Goal: Transaction & Acquisition: Purchase product/service

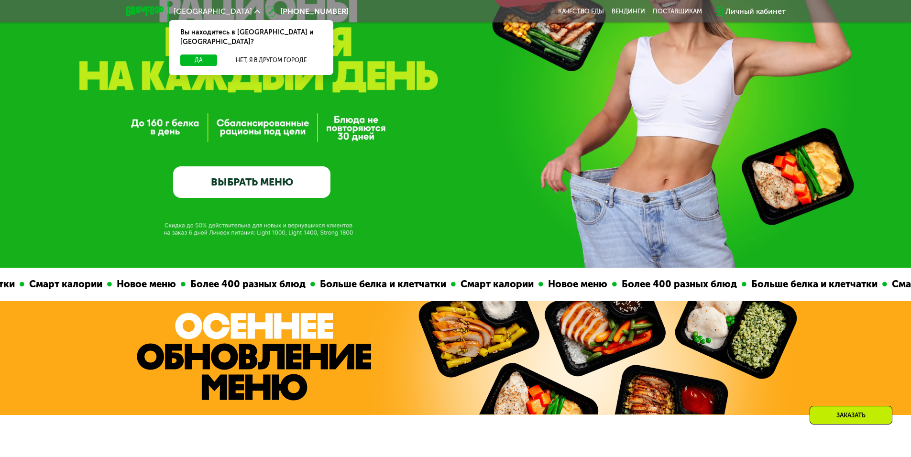
click at [250, 192] on link "ВЫБРАТЬ МЕНЮ" at bounding box center [251, 182] width 157 height 32
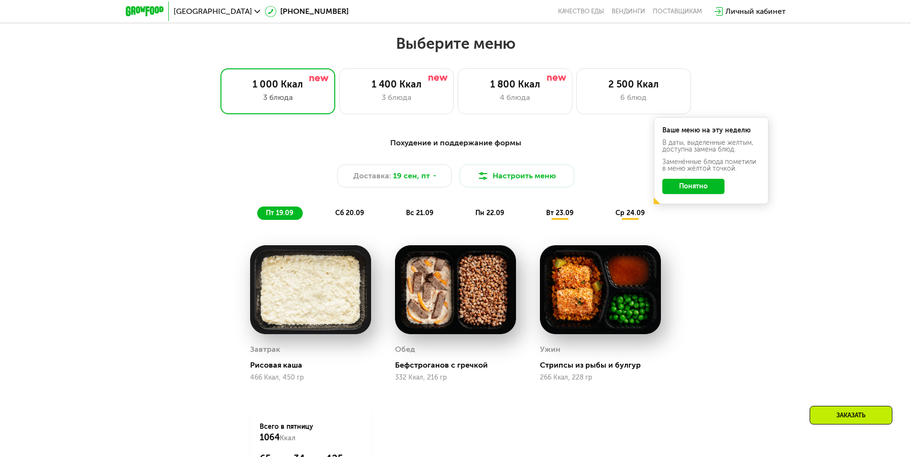
scroll to position [793, 0]
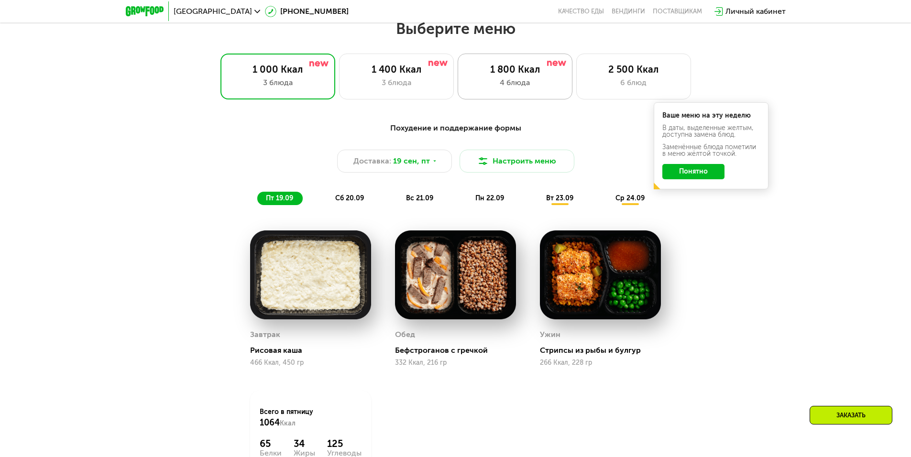
click at [509, 93] on div "1 800 Ккал 4 блюда" at bounding box center [515, 77] width 115 height 46
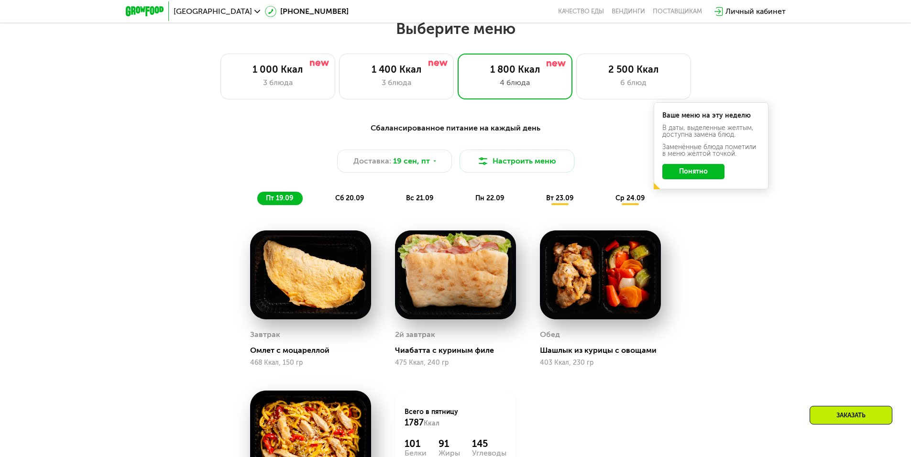
click at [687, 177] on button "Понятно" at bounding box center [694, 171] width 62 height 15
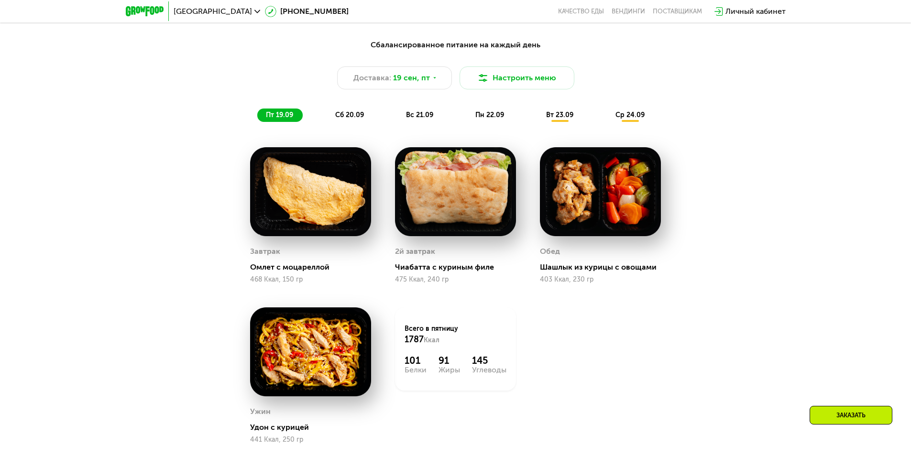
scroll to position [889, 0]
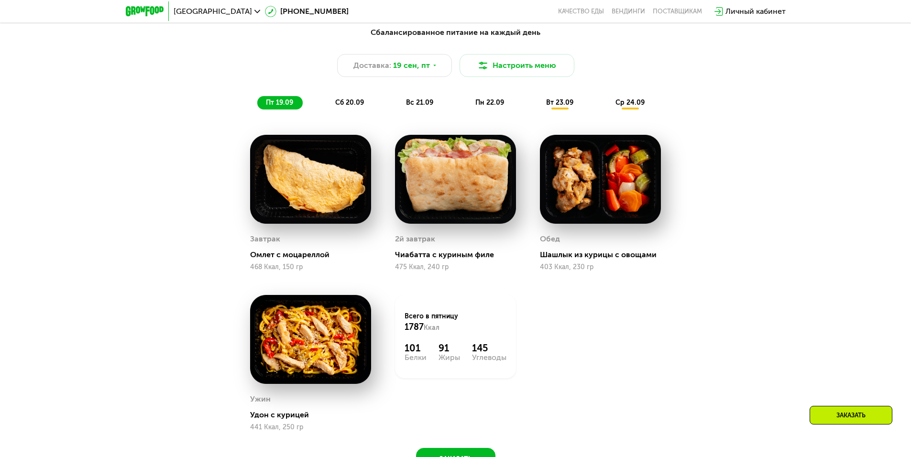
click at [347, 104] on span "сб 20.09" at bounding box center [349, 103] width 29 height 8
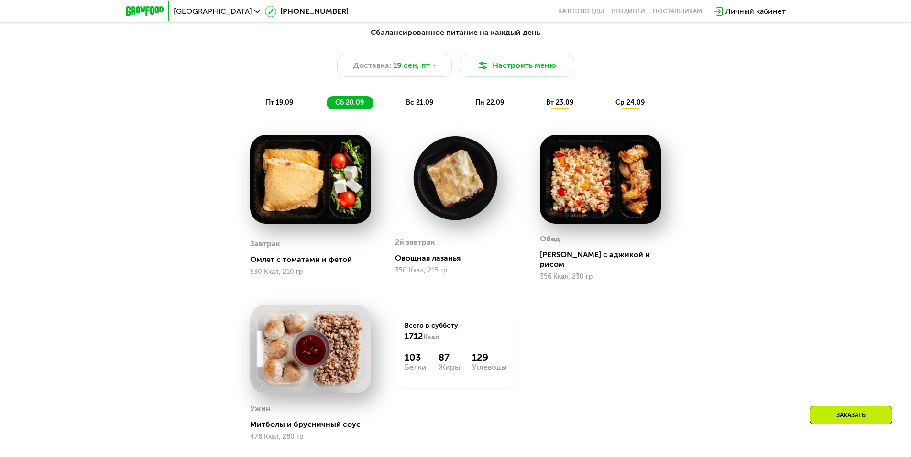
click at [432, 107] on span "вс 21.09" at bounding box center [419, 103] width 27 height 8
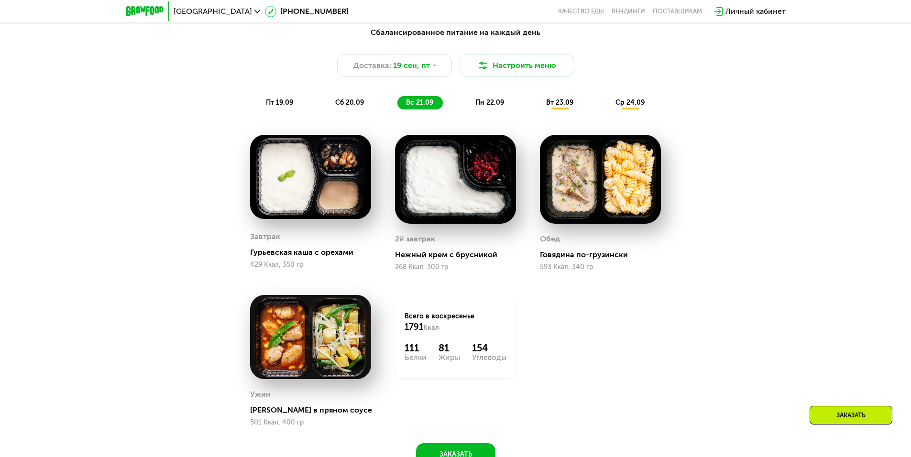
drag, startPoint x: 511, startPoint y: 104, endPoint x: 505, endPoint y: 105, distance: 5.8
click at [510, 104] on div "пн 22.09" at bounding box center [490, 102] width 47 height 13
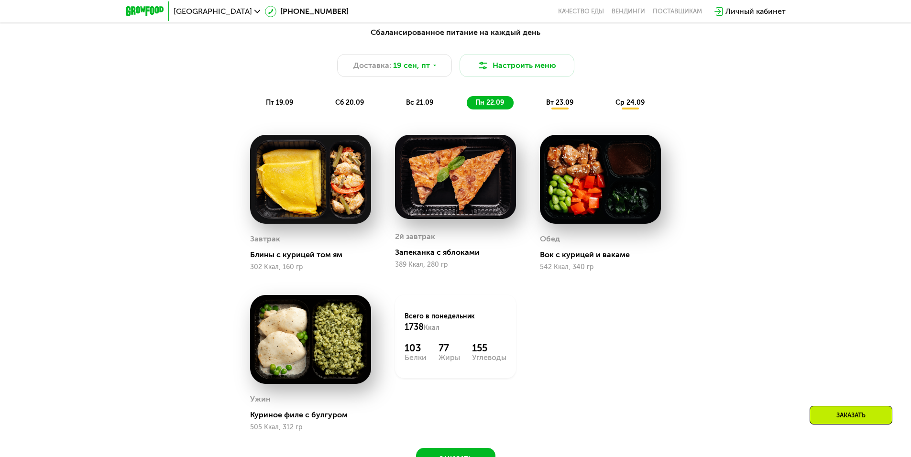
click at [571, 105] on span "вт 23.09" at bounding box center [559, 103] width 27 height 8
